Goal: Information Seeking & Learning: Check status

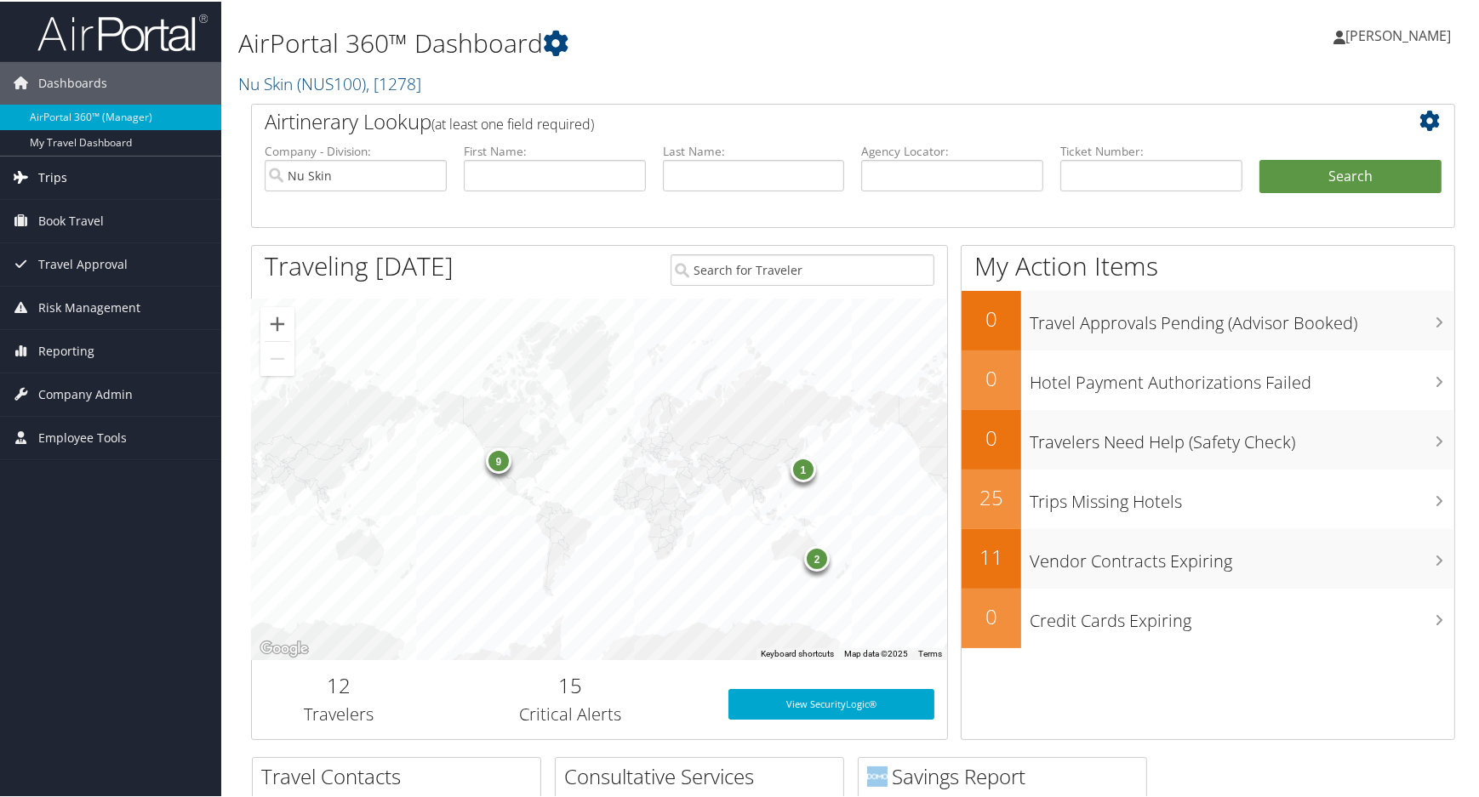
click at [68, 176] on link "Trips" at bounding box center [110, 176] width 221 height 43
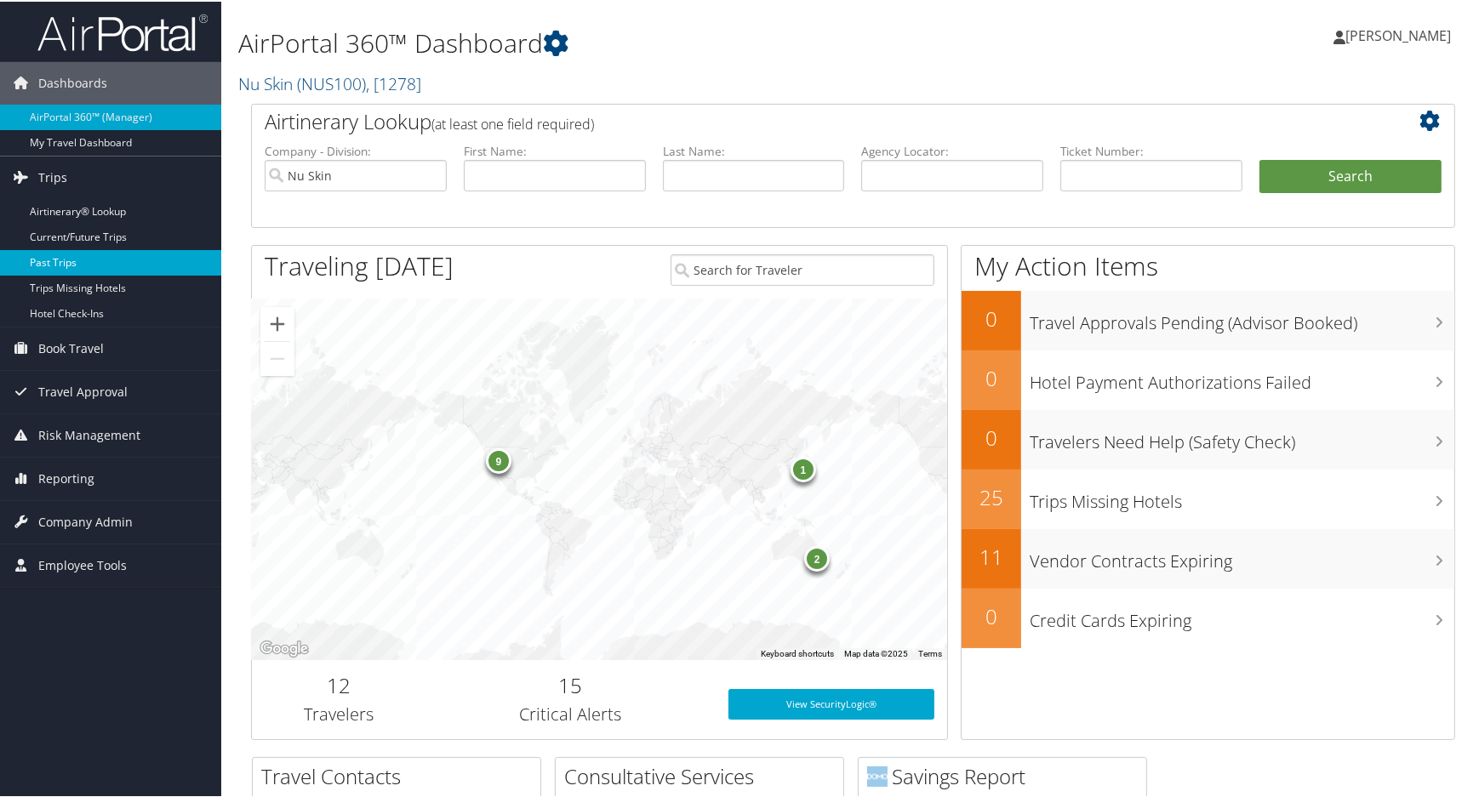
click at [67, 262] on link "Past Trips" at bounding box center [110, 261] width 221 height 26
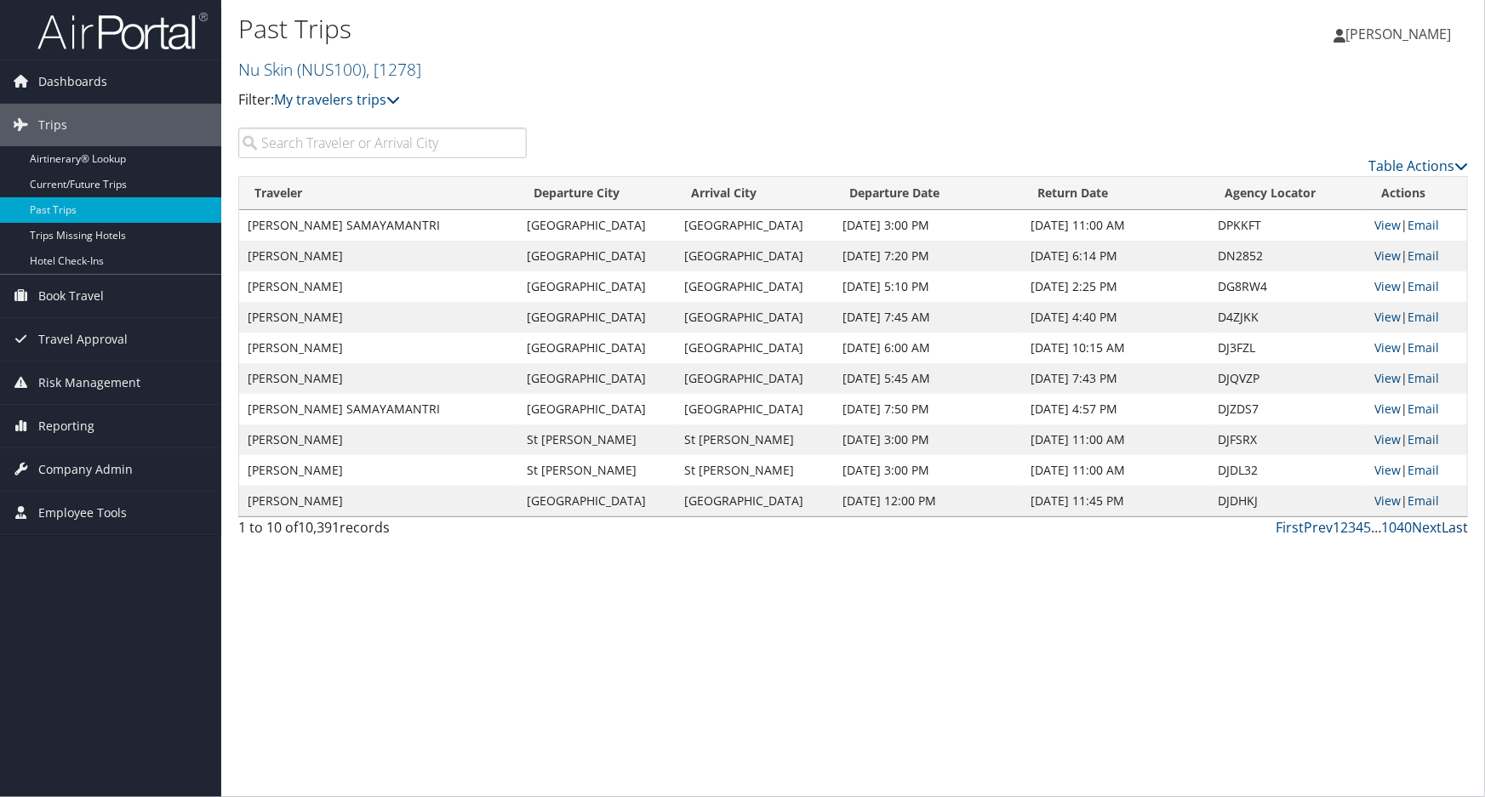
click at [1442, 530] on link "Last" at bounding box center [1455, 527] width 26 height 19
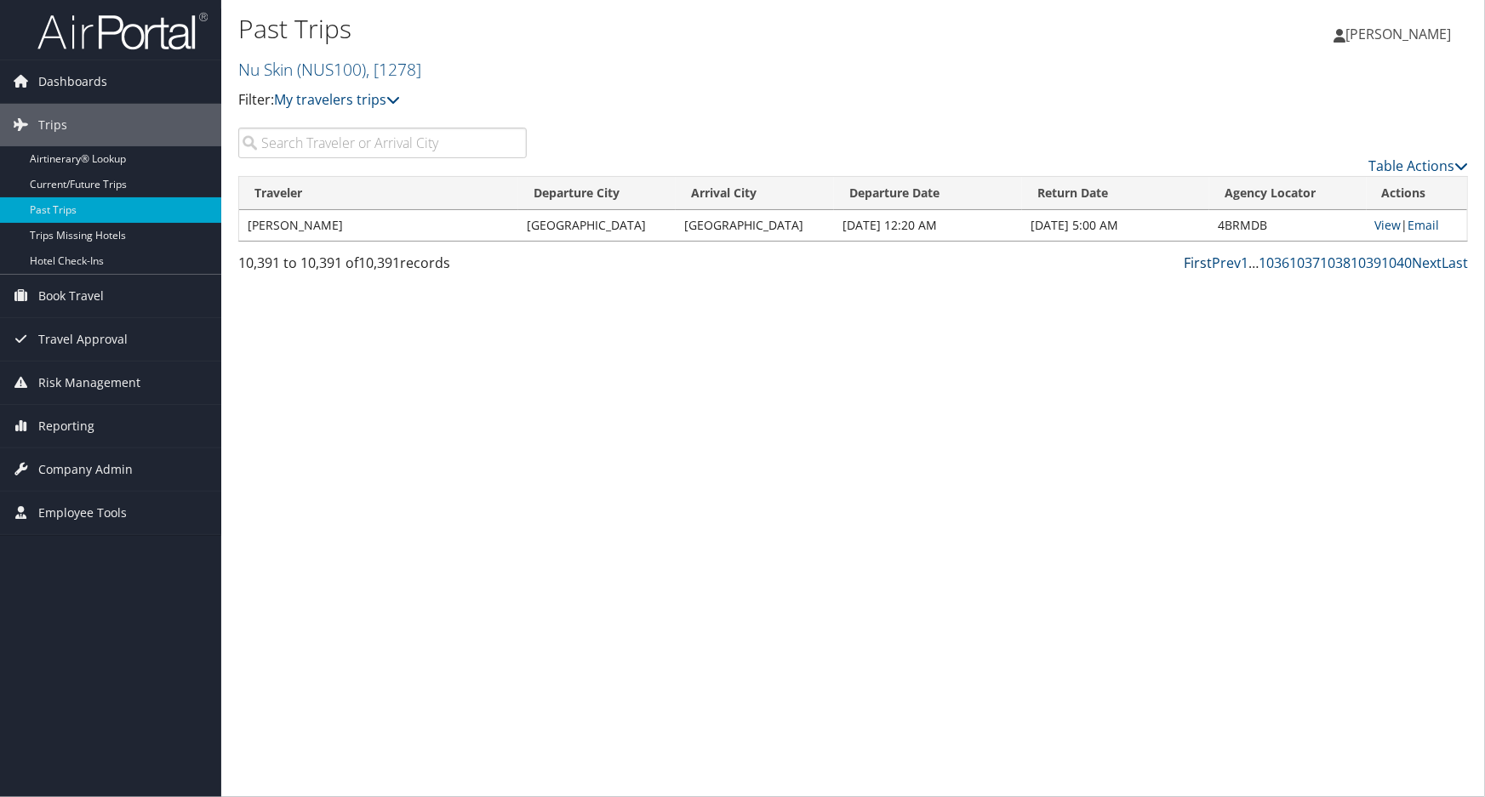
click at [1203, 260] on link "First" at bounding box center [1198, 263] width 28 height 19
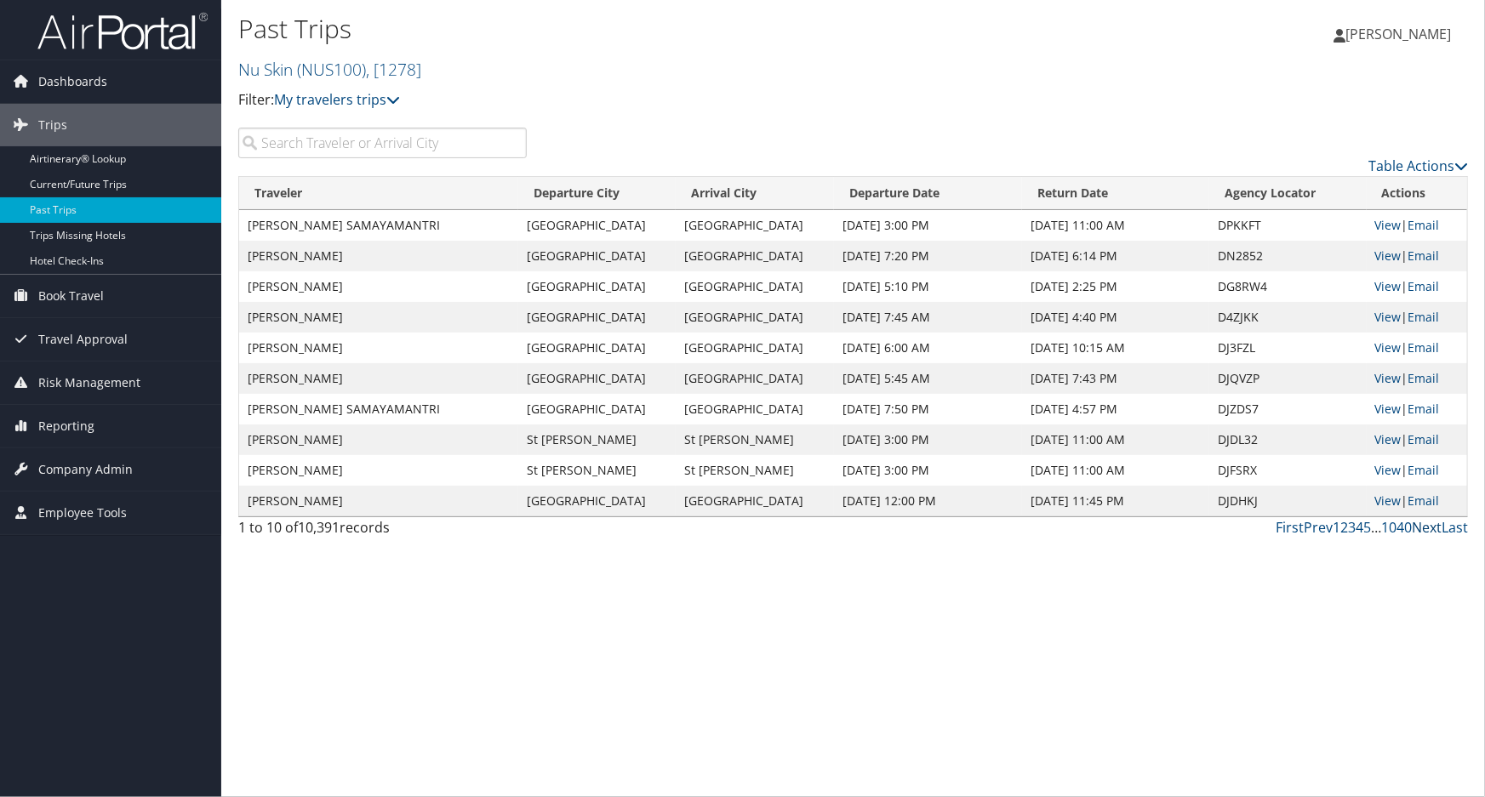
click at [1436, 519] on link "Next" at bounding box center [1427, 527] width 30 height 19
click at [1437, 527] on link "Next" at bounding box center [1427, 527] width 30 height 19
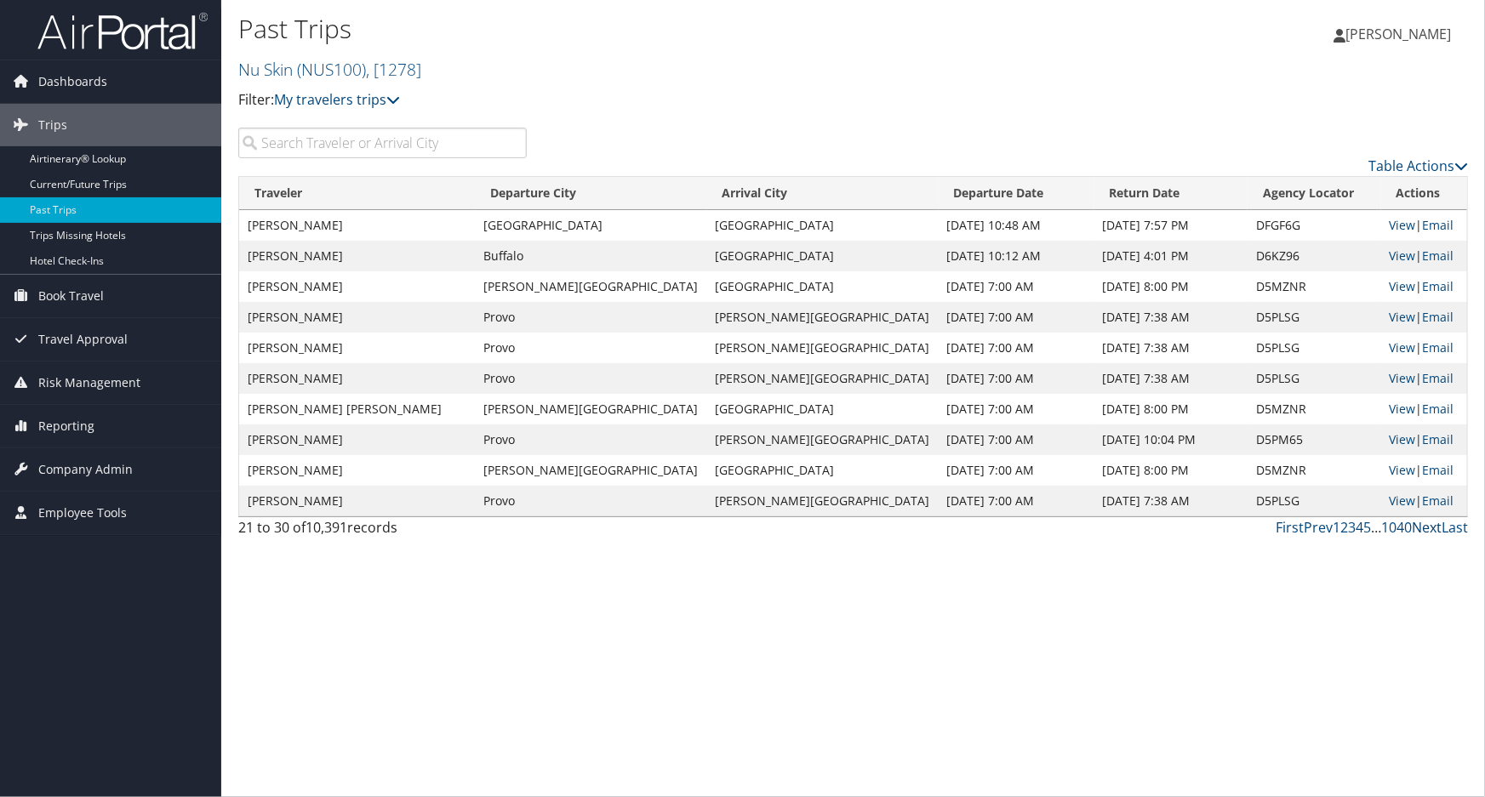
click at [1438, 526] on link "Next" at bounding box center [1427, 527] width 30 height 19
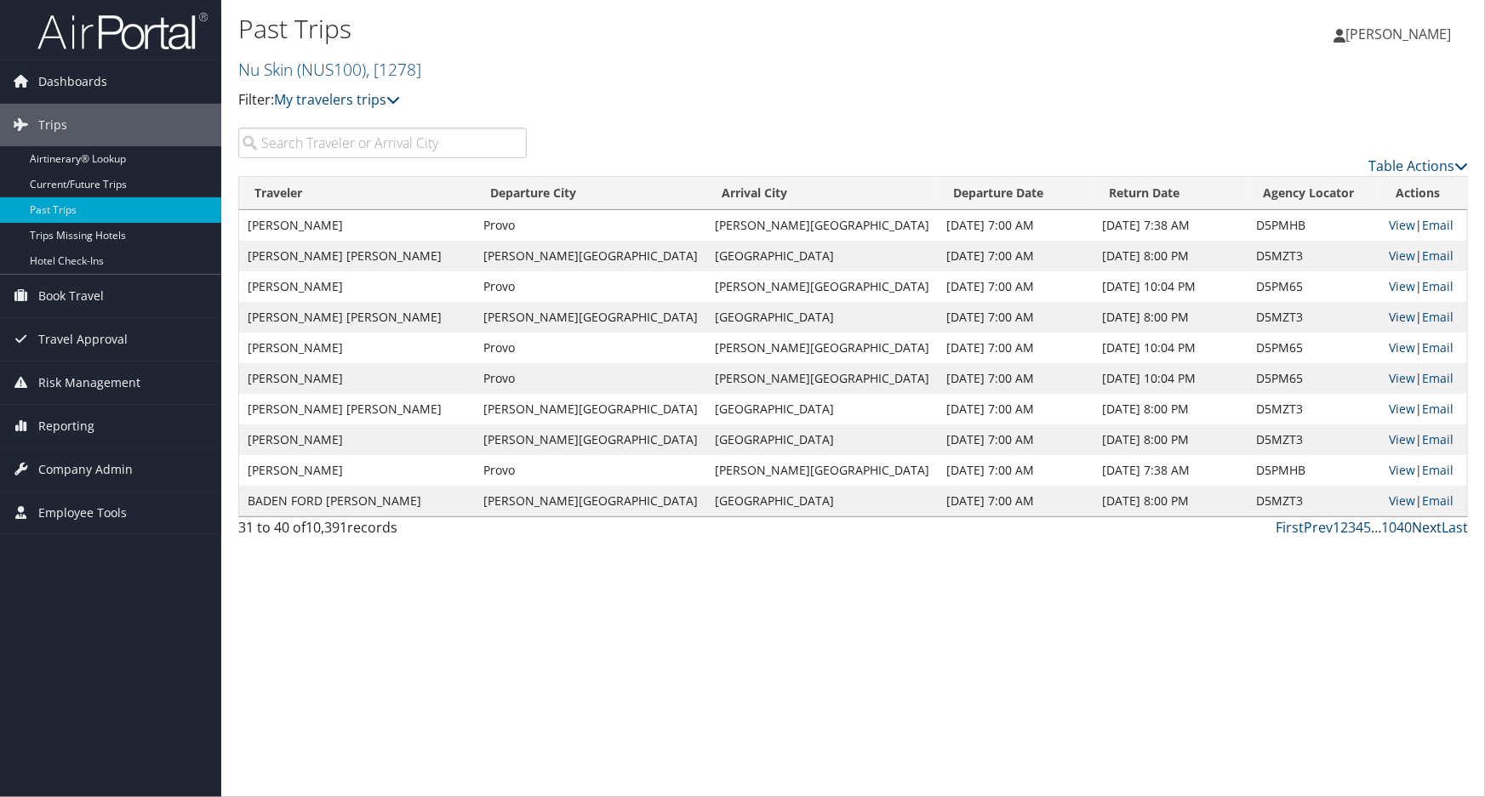
click at [1431, 523] on link "Next" at bounding box center [1427, 527] width 30 height 19
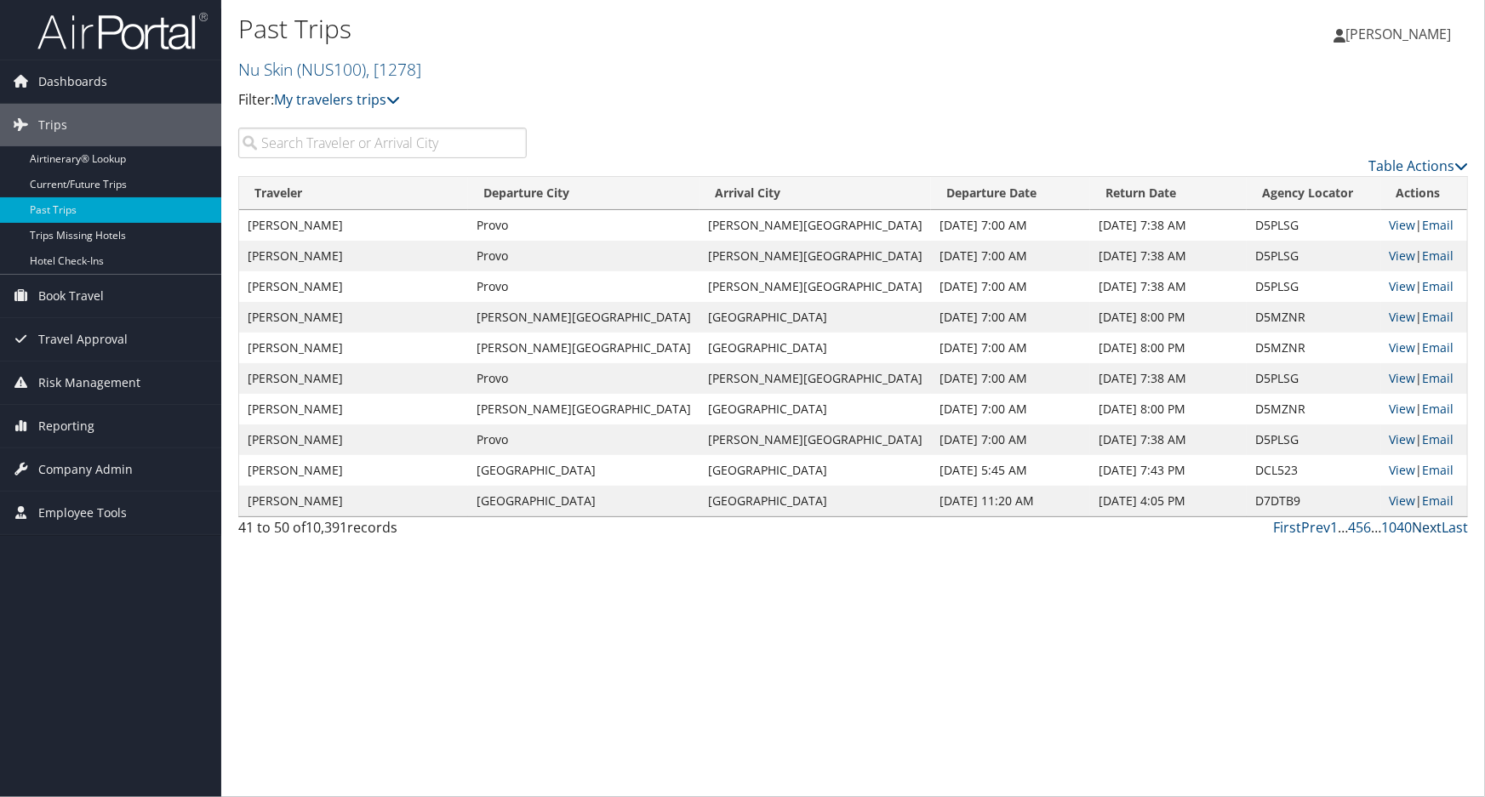
click at [1430, 528] on link "Next" at bounding box center [1427, 527] width 30 height 19
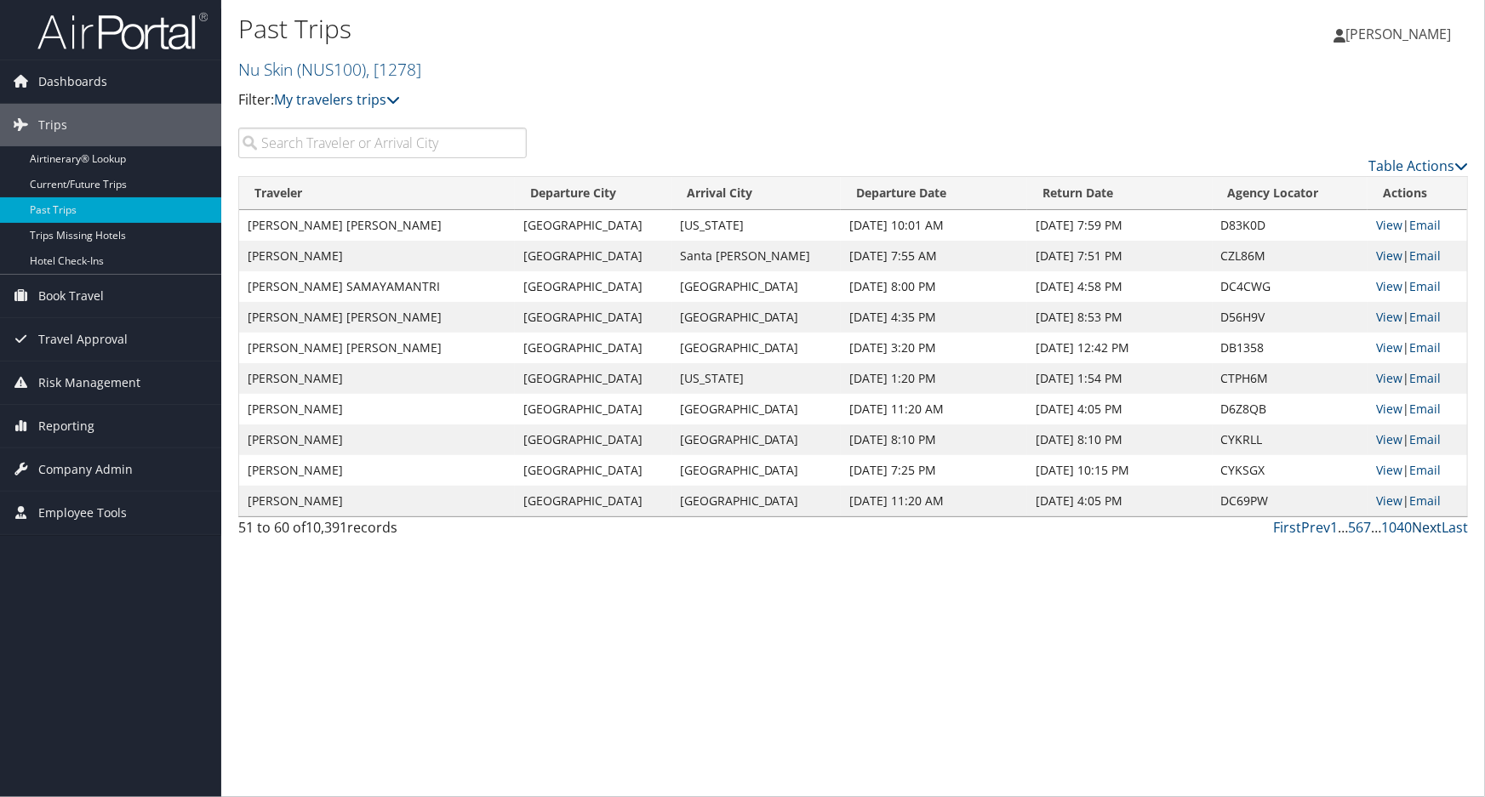
click at [1436, 530] on link "Next" at bounding box center [1427, 527] width 30 height 19
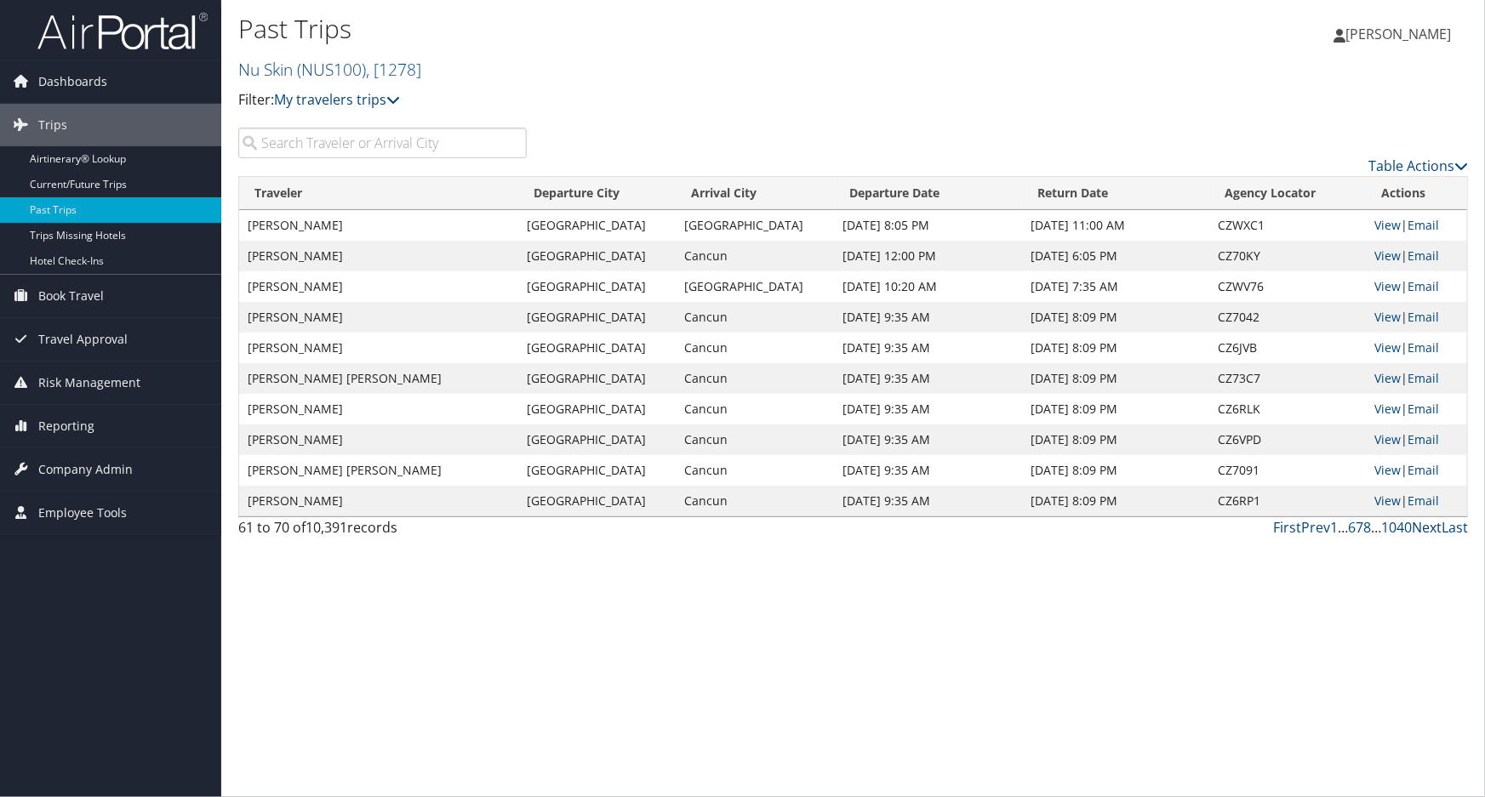
click at [1426, 526] on link "Next" at bounding box center [1427, 527] width 30 height 19
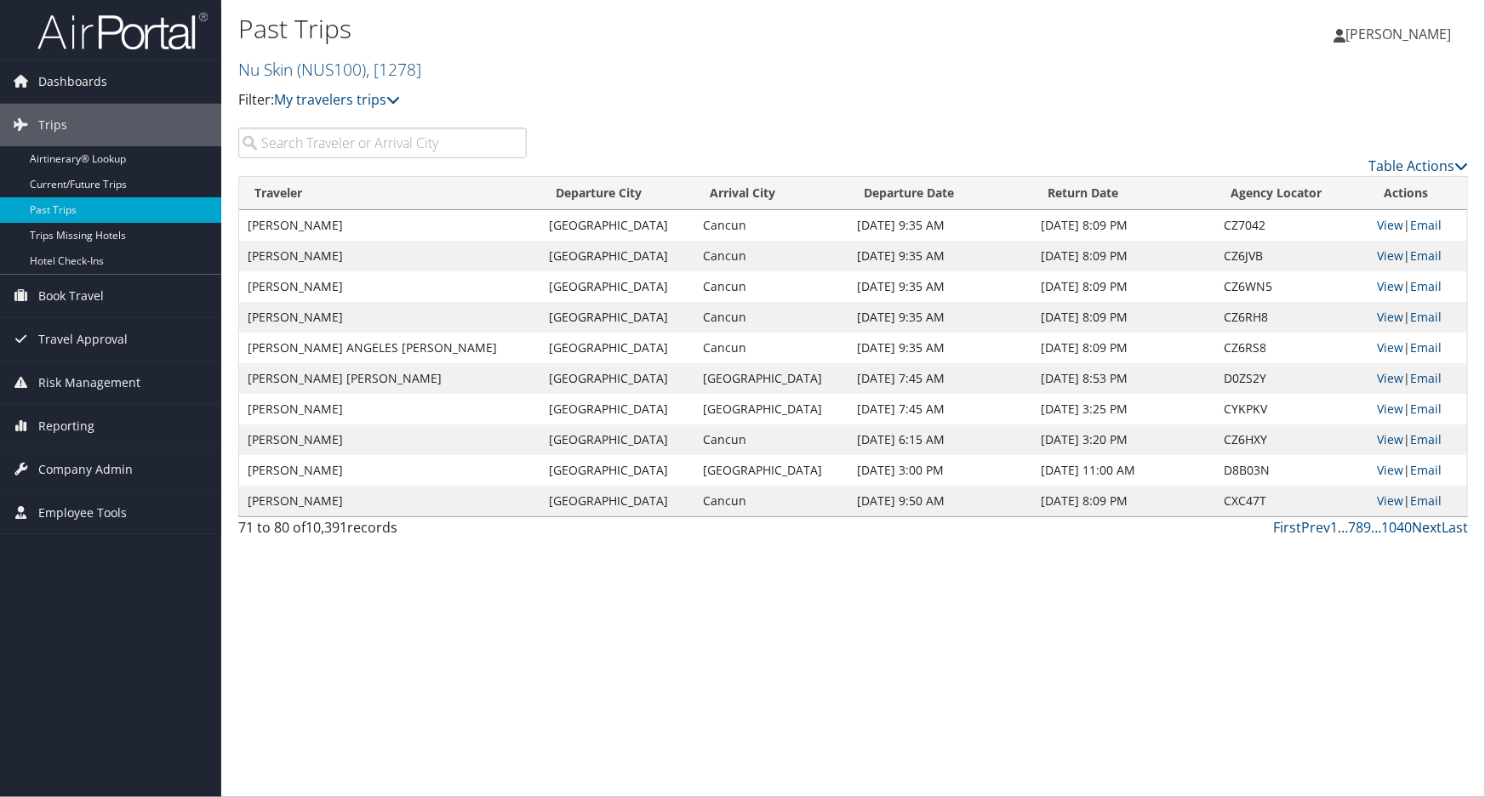
click at [1430, 528] on link "Next" at bounding box center [1427, 527] width 30 height 19
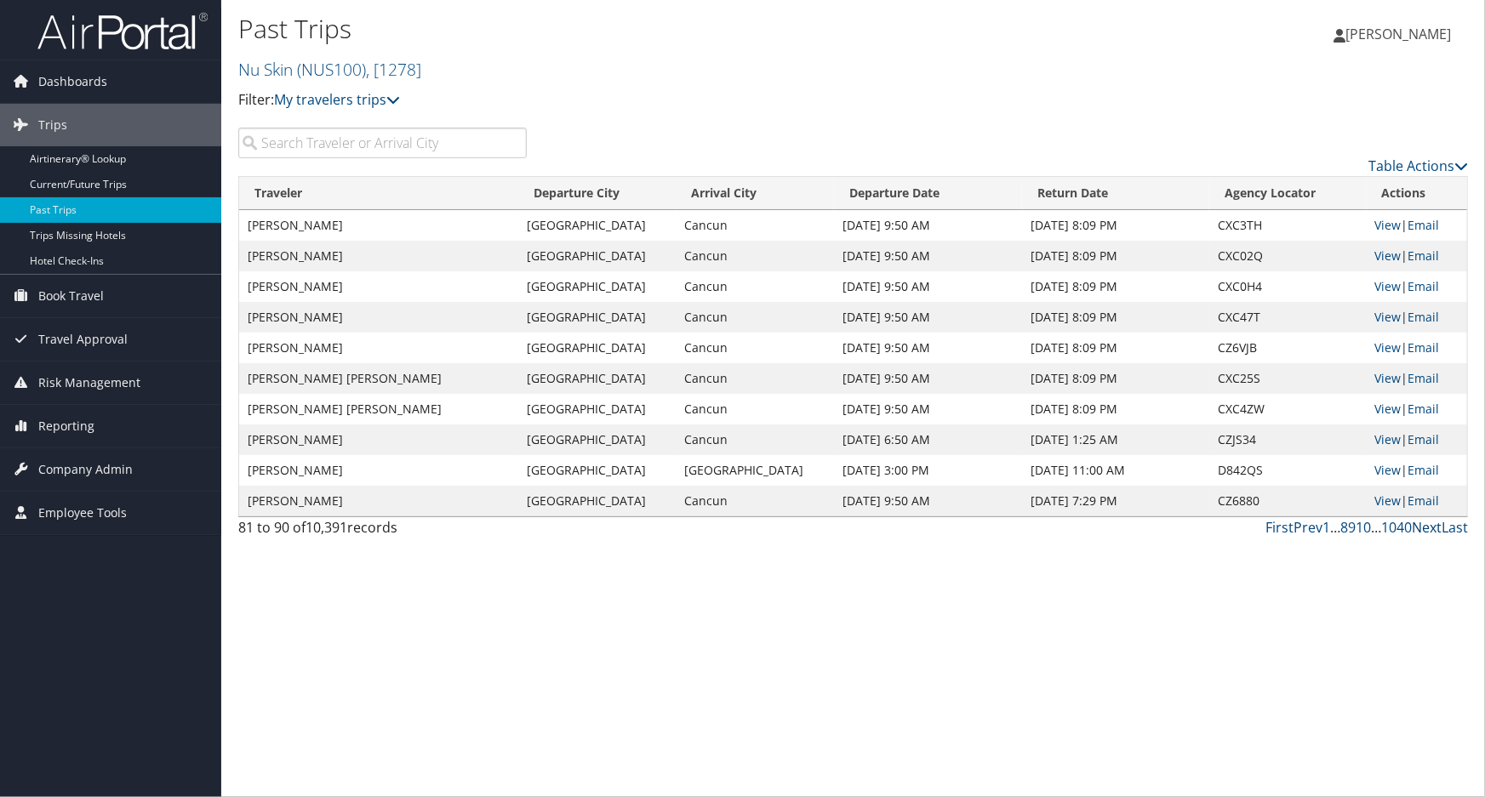
click at [1430, 528] on link "Next" at bounding box center [1427, 527] width 30 height 19
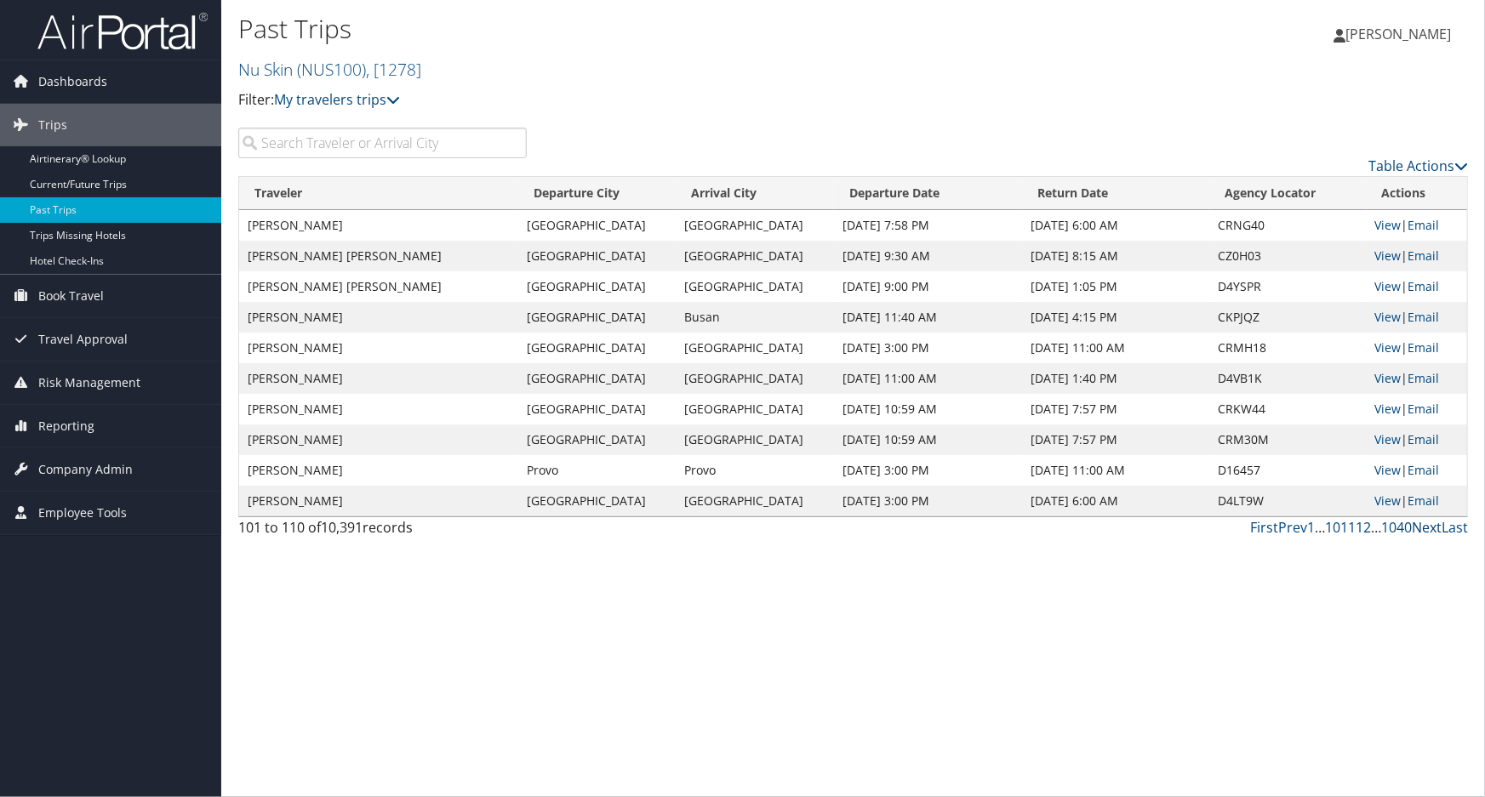
click at [1430, 527] on link "Next" at bounding box center [1427, 527] width 30 height 19
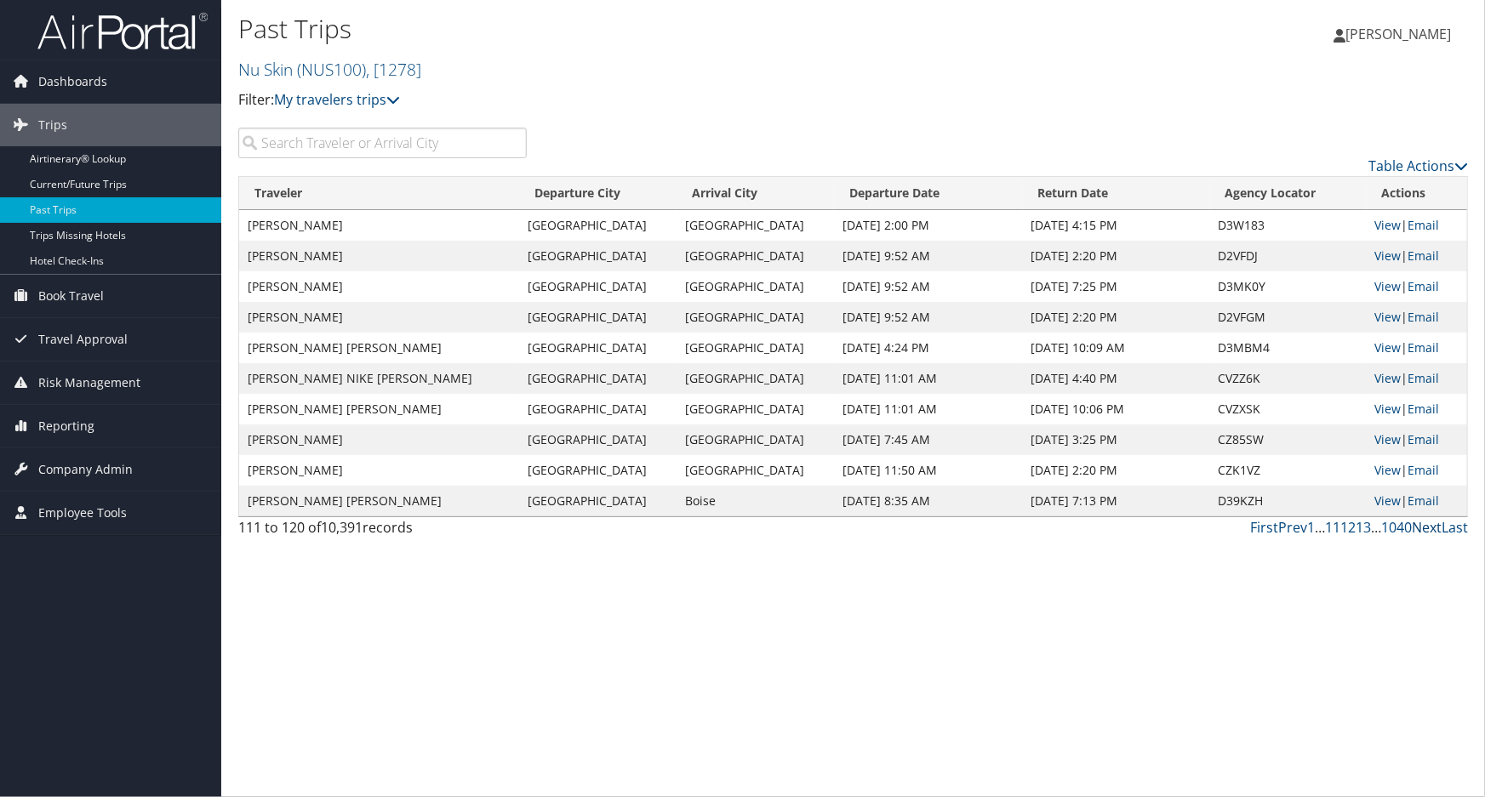
drag, startPoint x: 1431, startPoint y: 528, endPoint x: 1441, endPoint y: 511, distance: 19.8
click at [1432, 526] on link "Next" at bounding box center [1427, 527] width 30 height 19
click at [1429, 528] on link "Next" at bounding box center [1427, 527] width 30 height 19
click at [1431, 522] on link "Next" at bounding box center [1427, 527] width 30 height 19
click at [1437, 529] on link "Next" at bounding box center [1427, 527] width 30 height 19
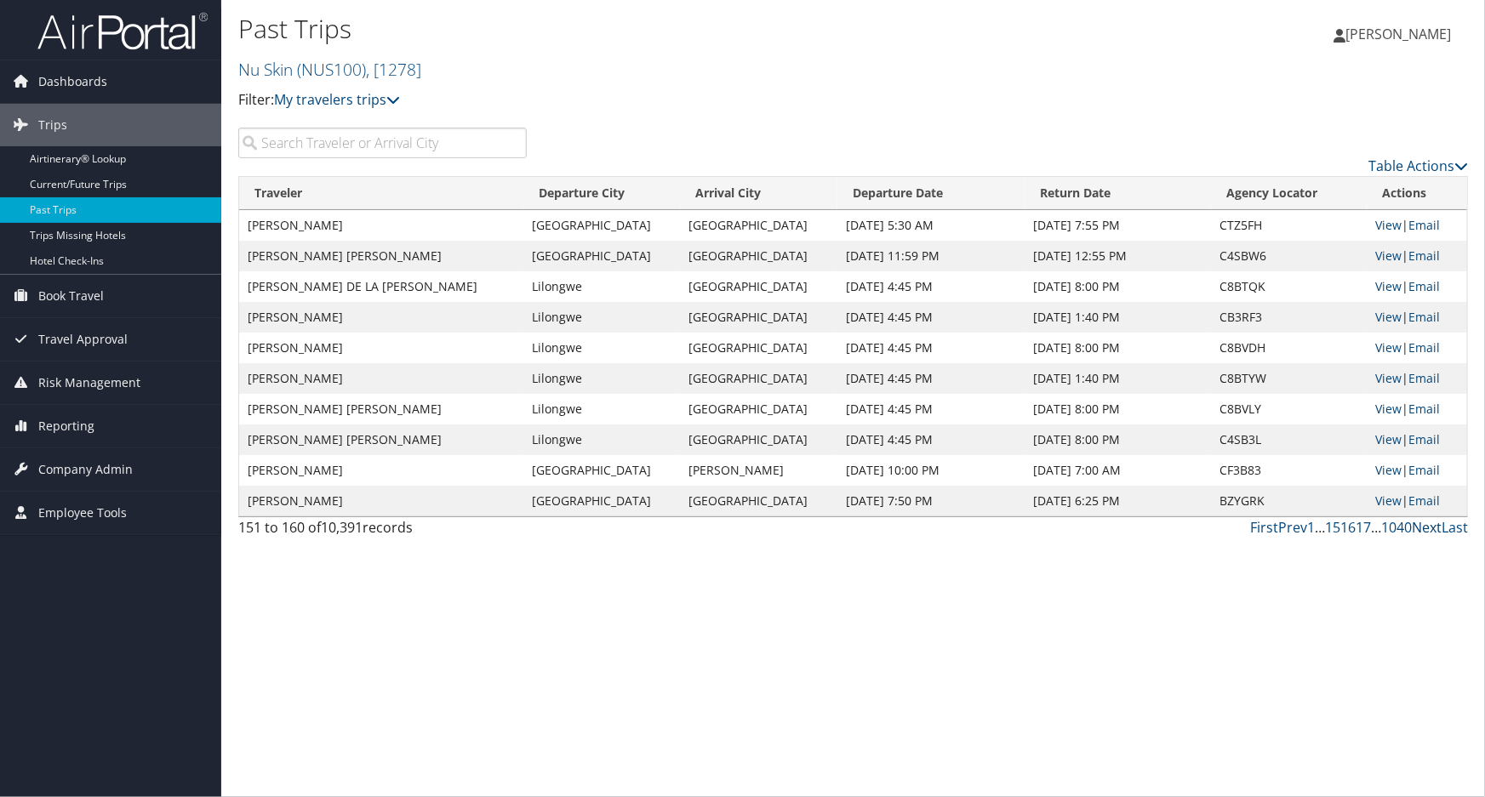
click at [1432, 528] on link "Next" at bounding box center [1427, 527] width 30 height 19
click at [1429, 525] on link "Next" at bounding box center [1427, 527] width 30 height 19
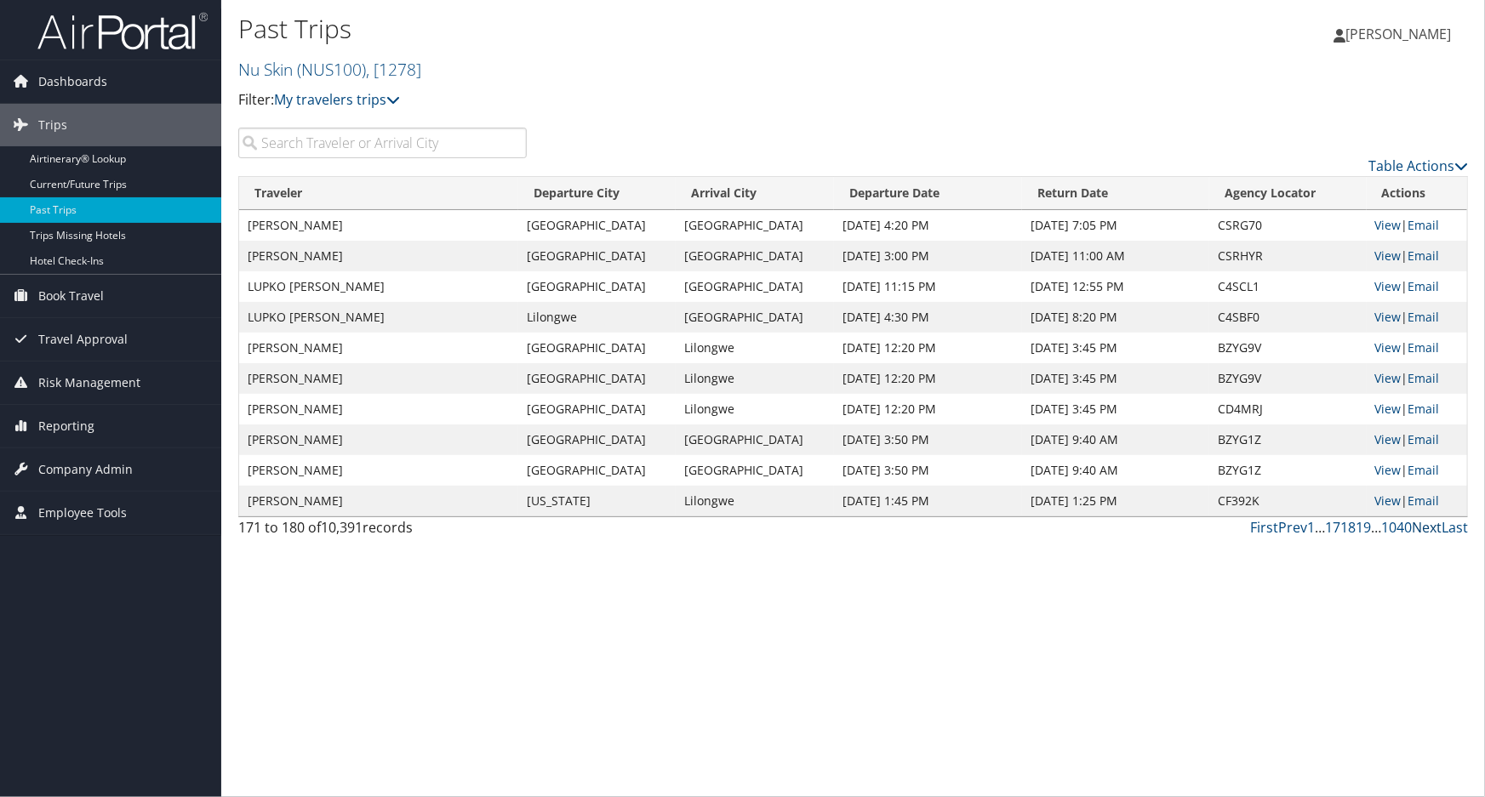
click at [1428, 517] on div "First Prev 1 … 17 18 19 … 1040 Next Last" at bounding box center [1010, 527] width 916 height 20
click at [1424, 528] on link "Next" at bounding box center [1427, 527] width 30 height 19
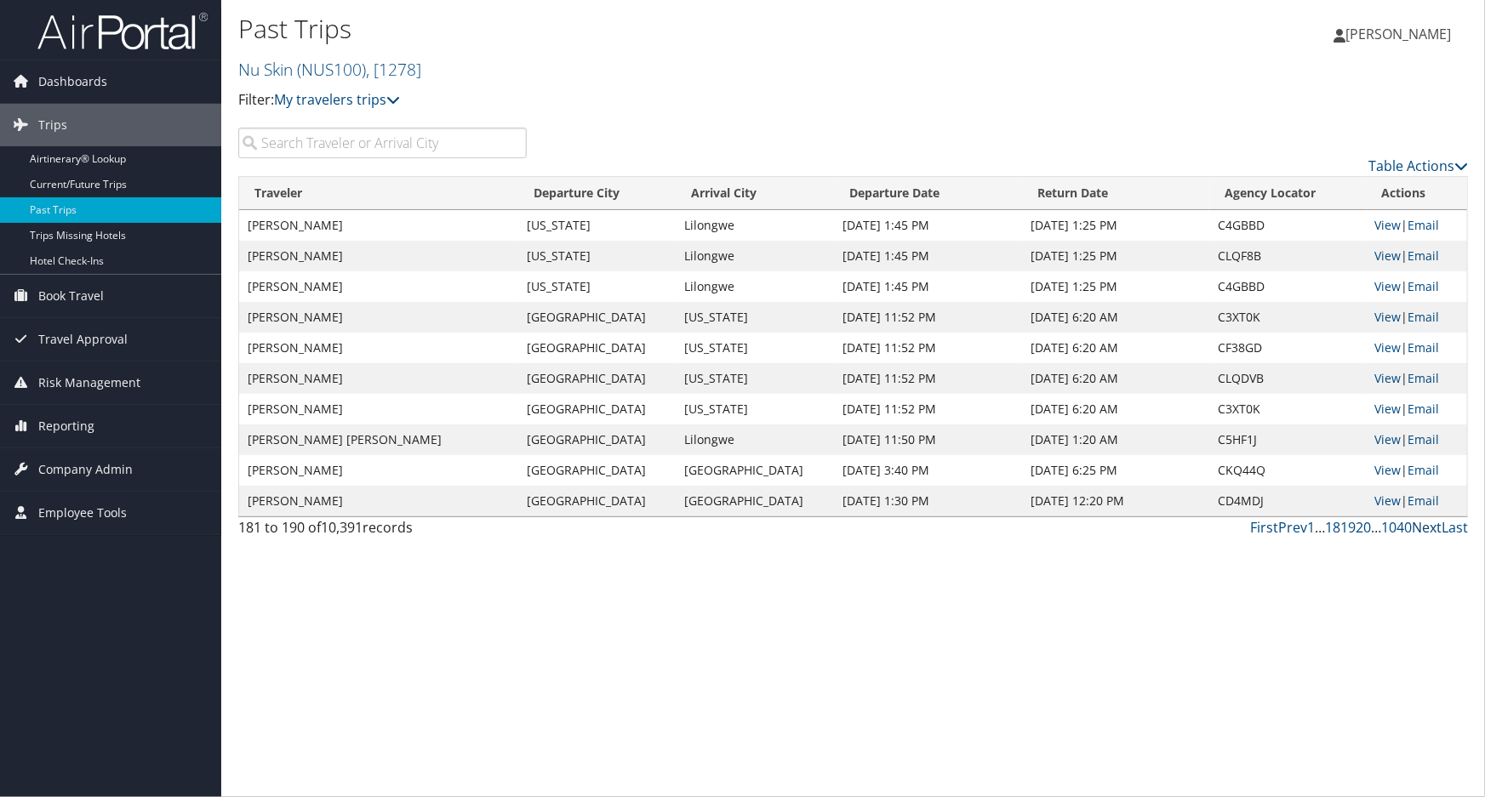
click at [1420, 533] on link "Next" at bounding box center [1427, 527] width 30 height 19
click at [1444, 527] on link "Last" at bounding box center [1455, 527] width 26 height 19
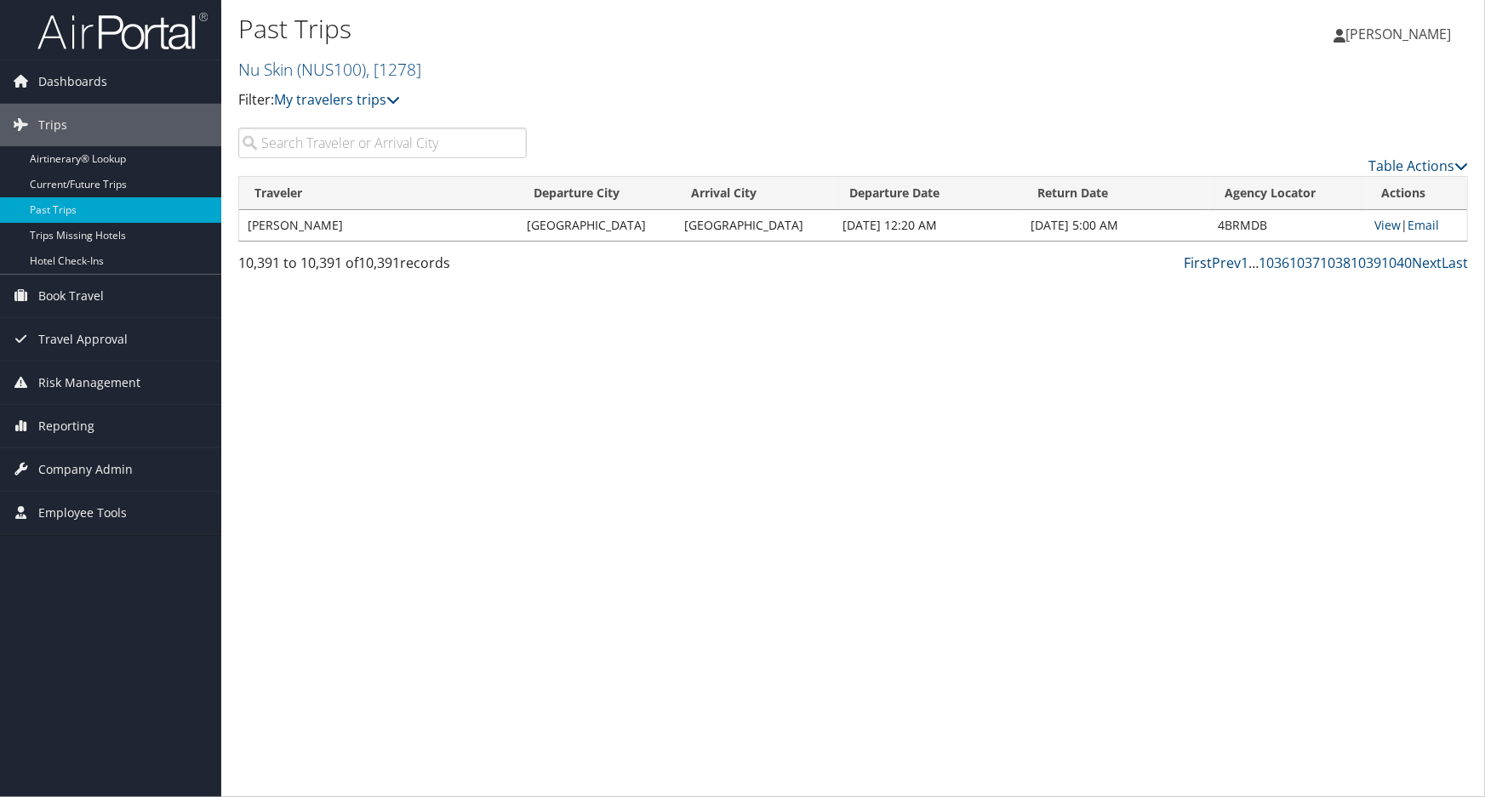
click at [1197, 263] on link "First" at bounding box center [1198, 263] width 28 height 19
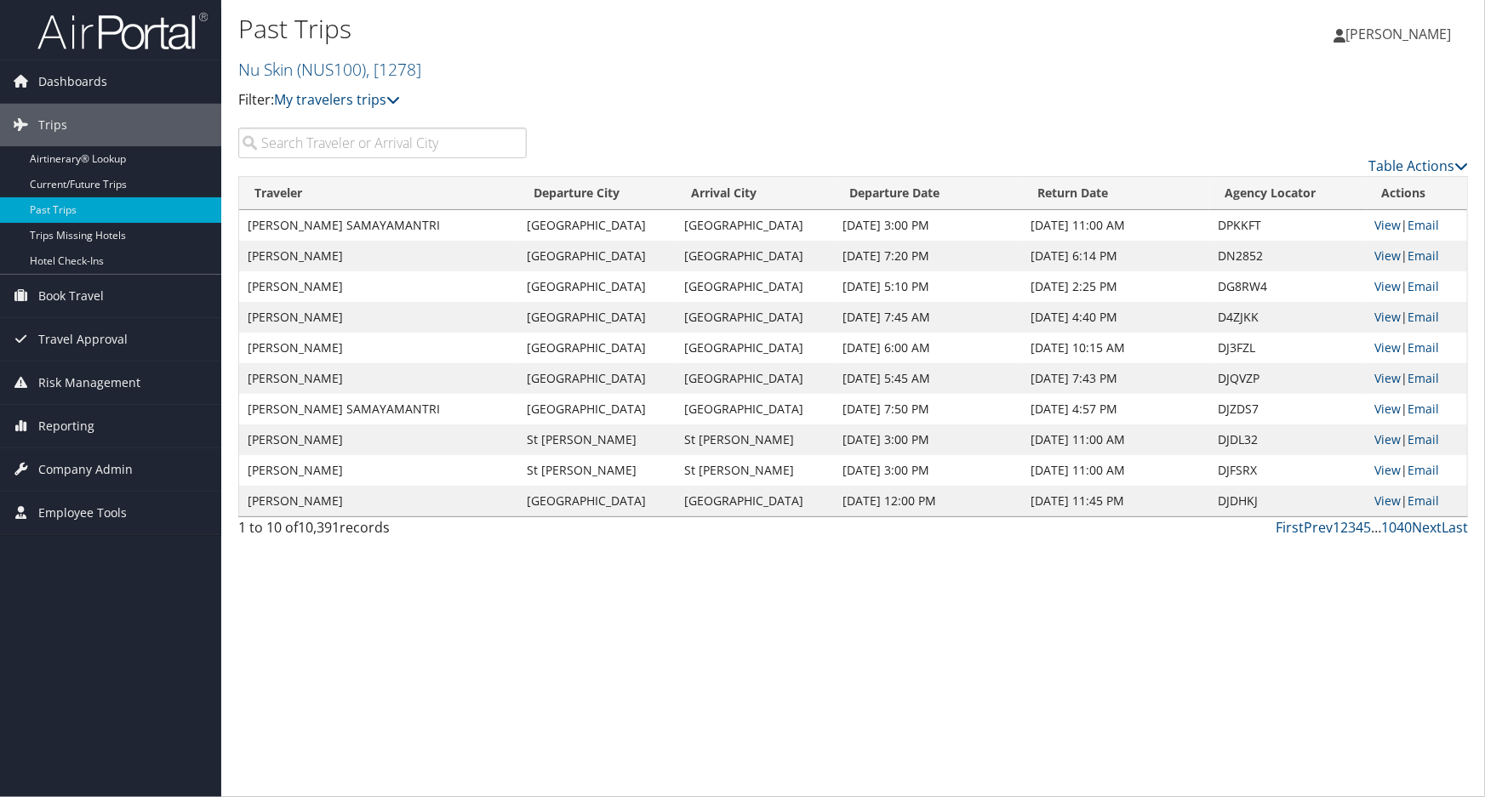
click at [436, 138] on input "search" at bounding box center [382, 143] width 288 height 31
type input "[GEOGRAPHIC_DATA]"
click at [1440, 528] on link "Next" at bounding box center [1427, 527] width 30 height 19
click at [1426, 529] on link "Next" at bounding box center [1427, 527] width 30 height 19
click at [1425, 527] on link "Next" at bounding box center [1427, 527] width 30 height 19
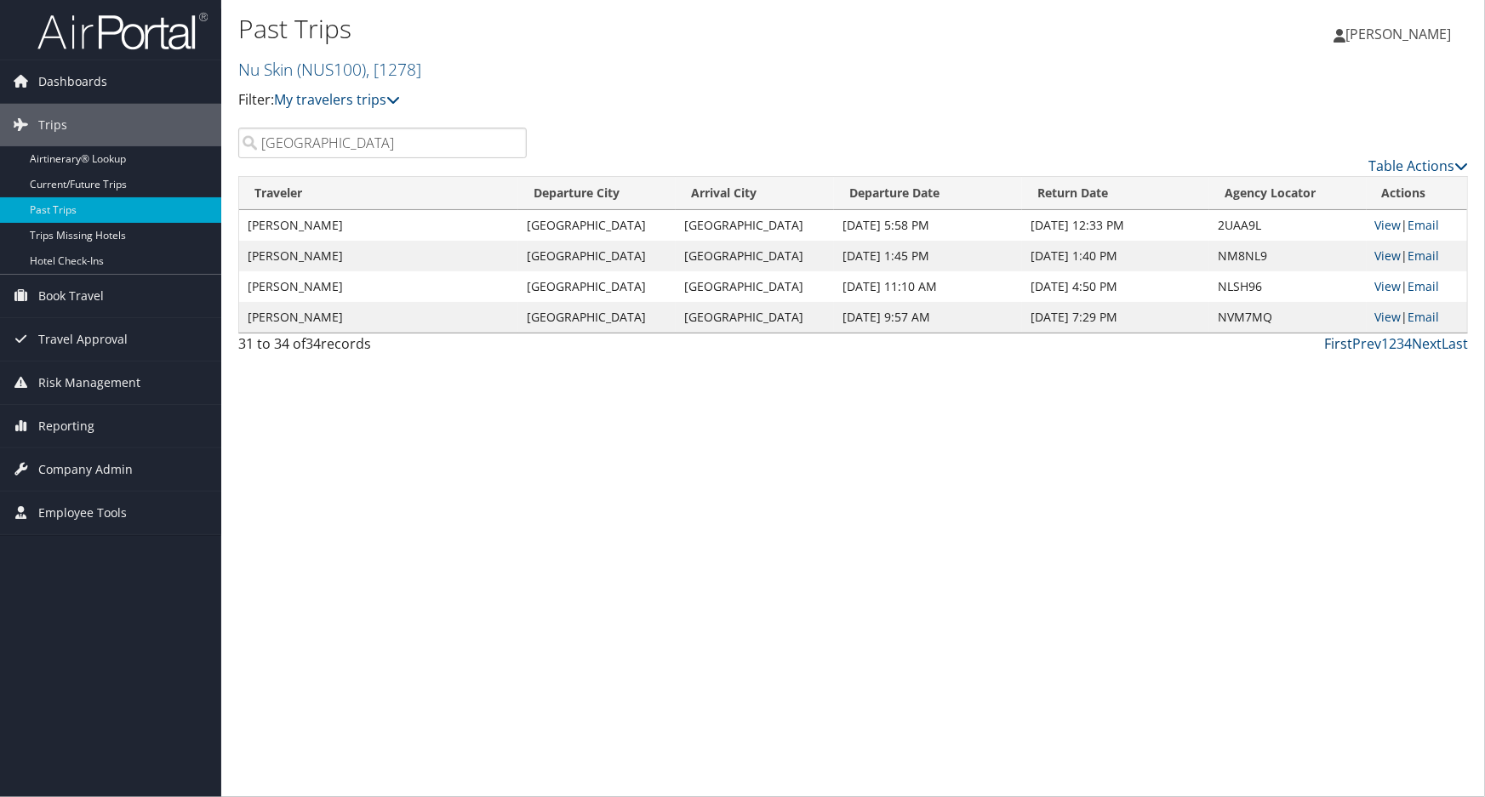
click at [1351, 344] on link "First" at bounding box center [1338, 343] width 28 height 19
